Goal: Information Seeking & Learning: Stay updated

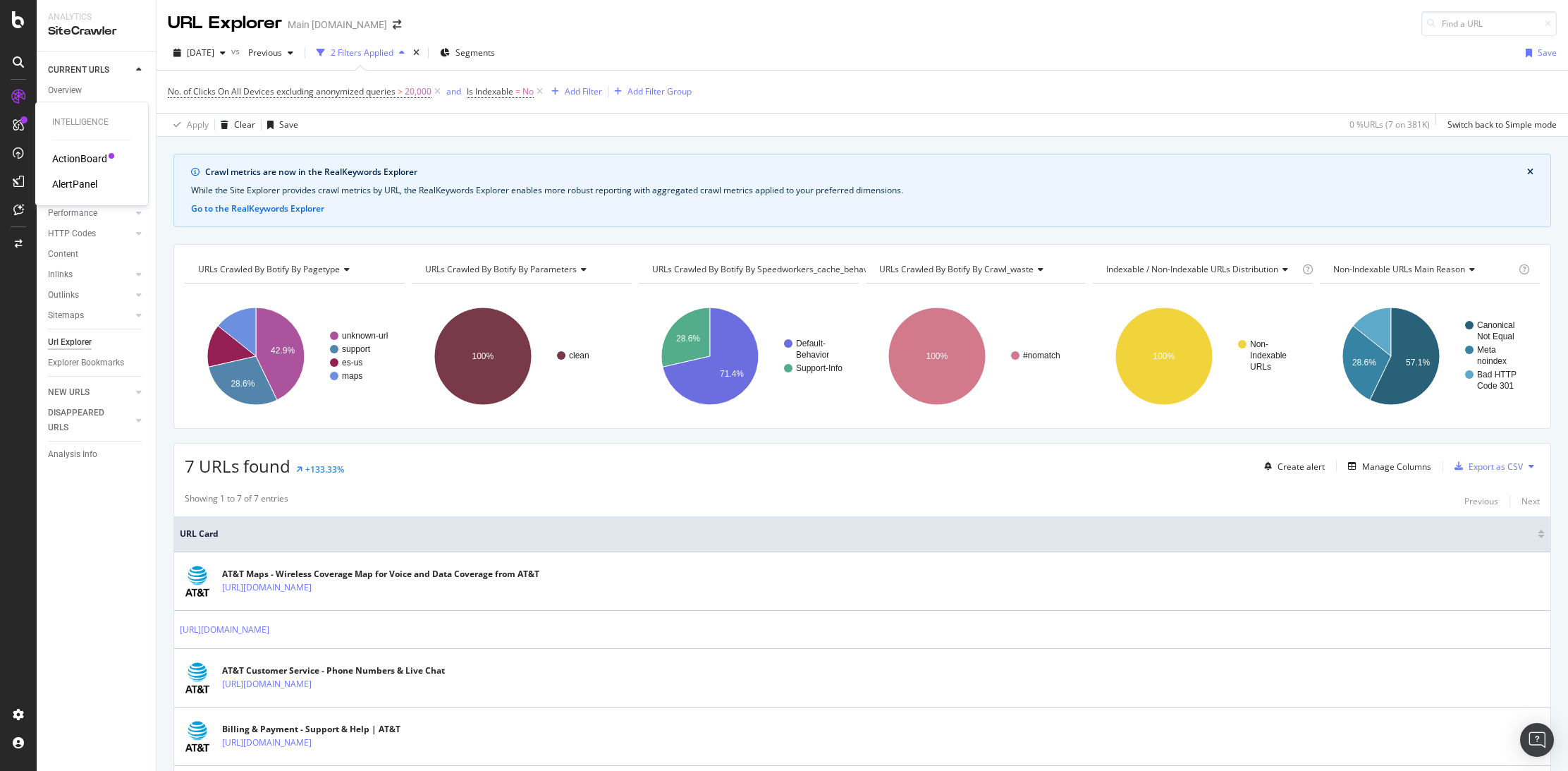
click at [66, 182] on div "AlertPanel" at bounding box center [74, 184] width 45 height 14
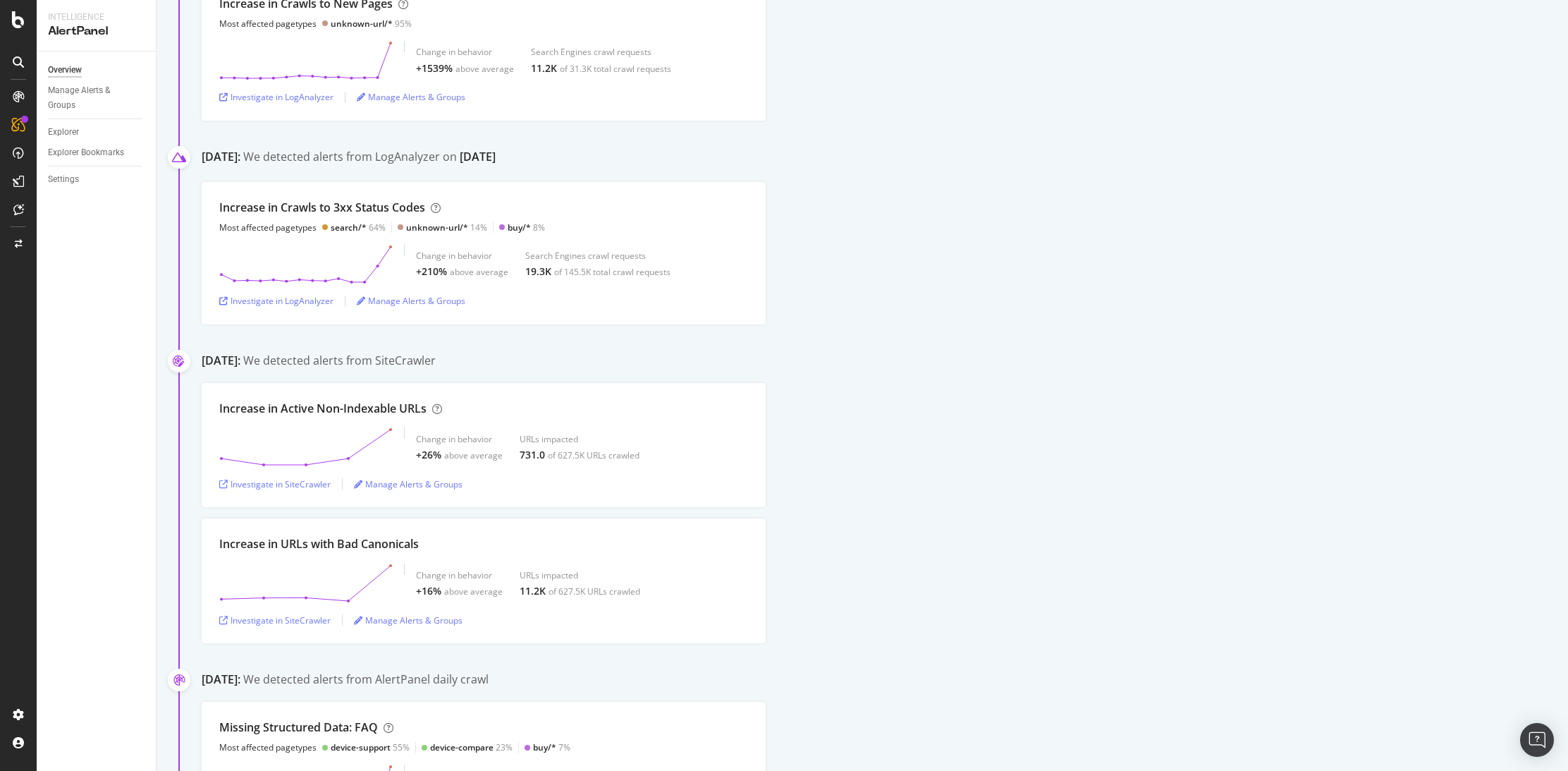
scroll to position [2920, 0]
